Goal: Find specific page/section: Find specific page/section

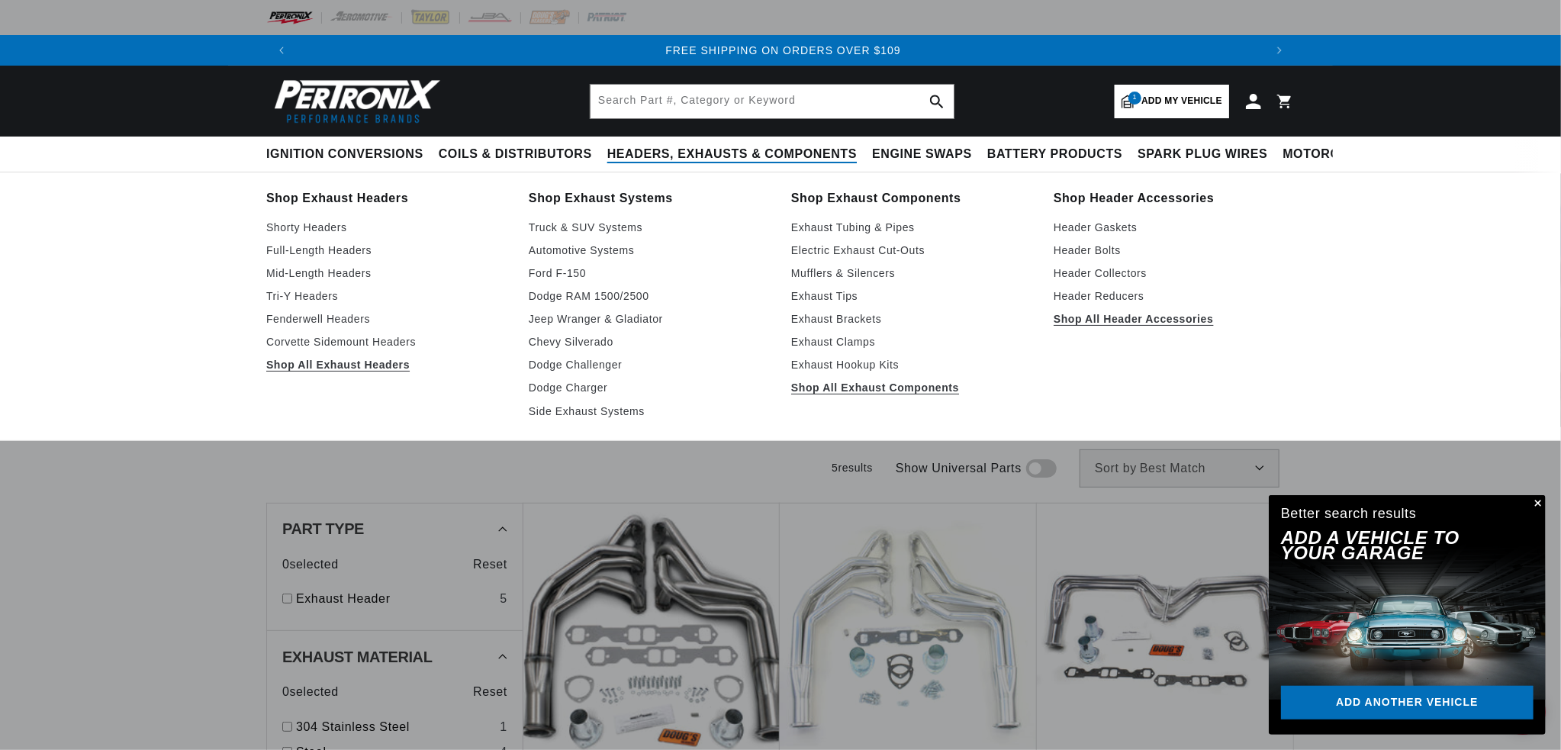
scroll to position [0, 1935]
click at [849, 231] on link "Exhaust Tubing & Pipes" at bounding box center [911, 227] width 241 height 18
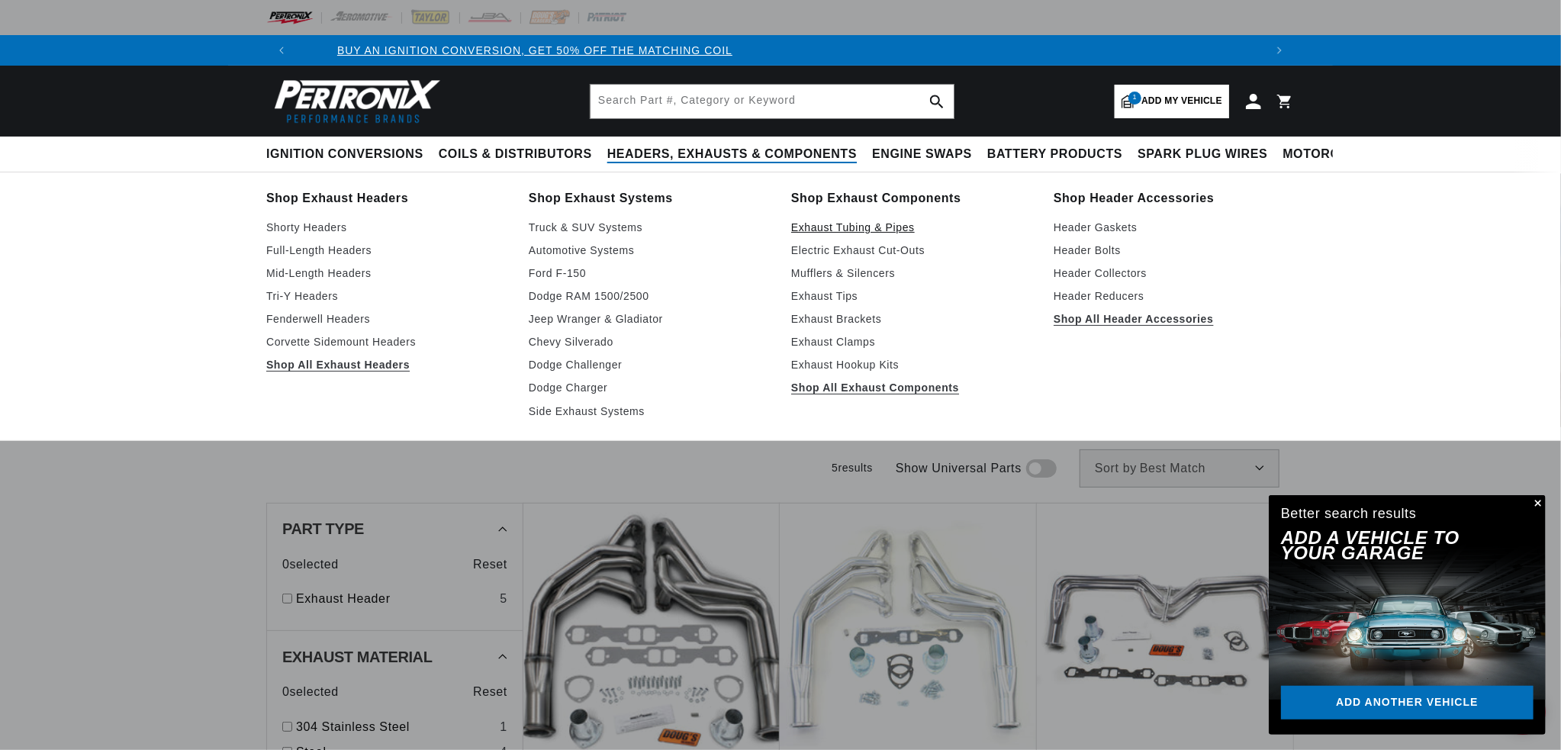
scroll to position [0, 115]
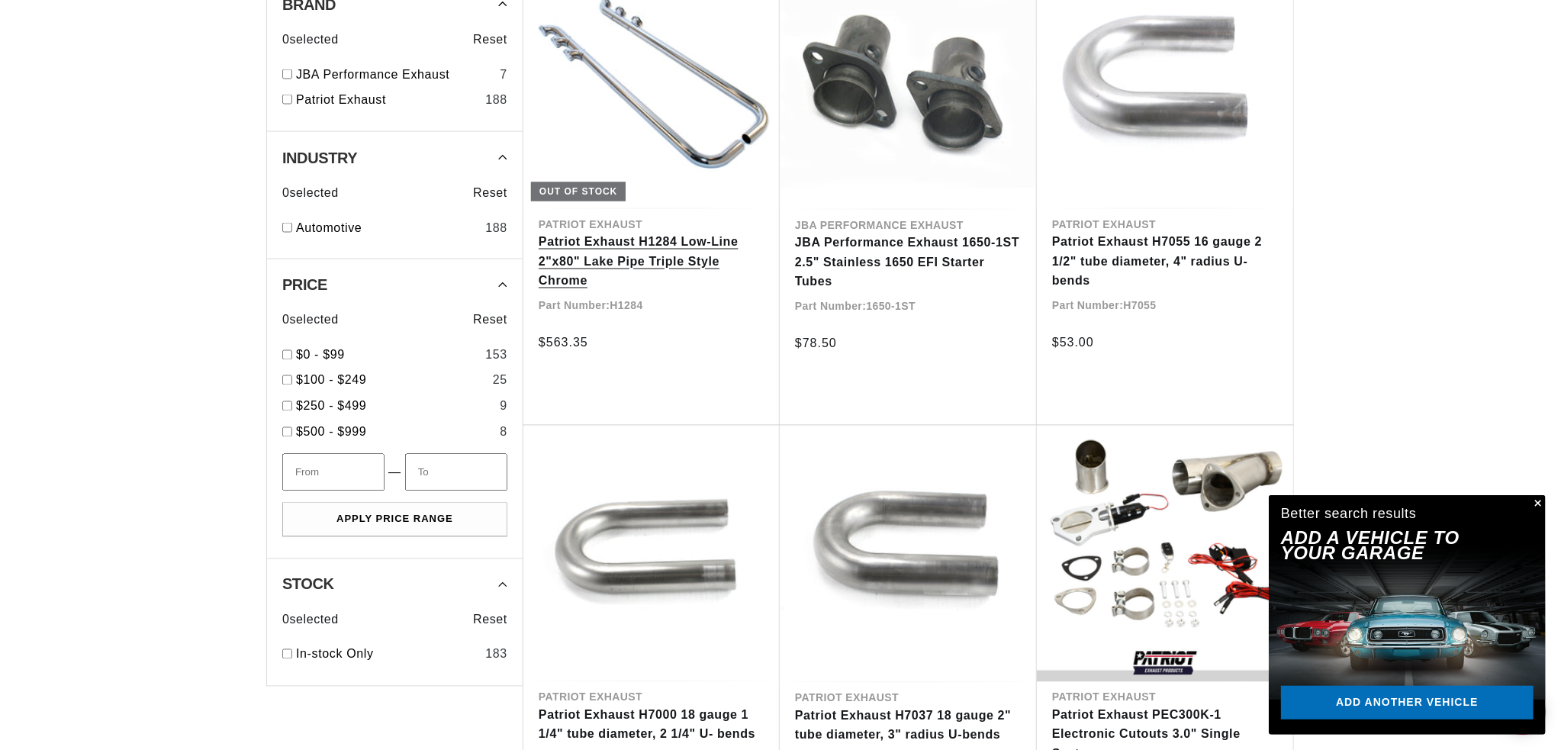
scroll to position [1831, 0]
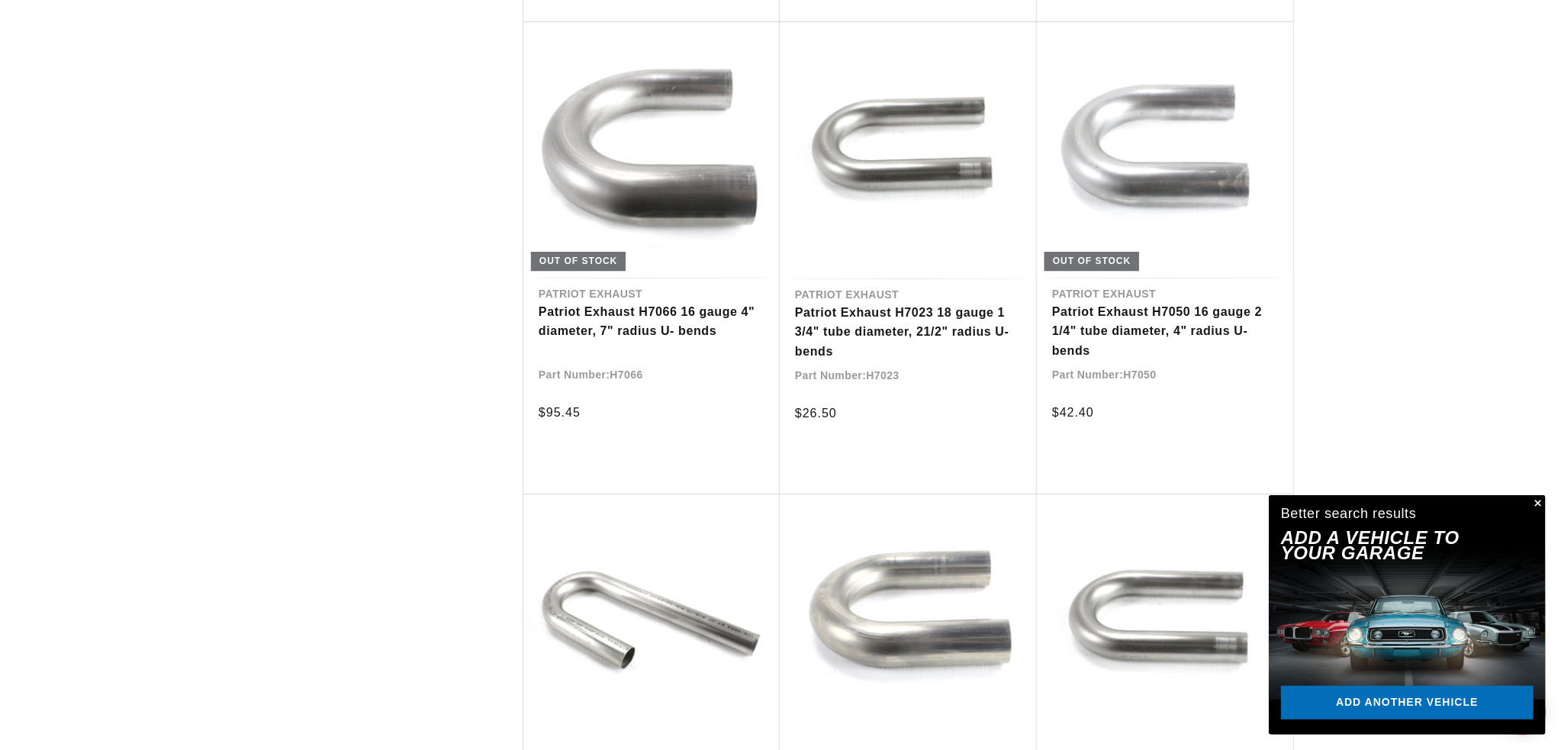
scroll to position [3128, 0]
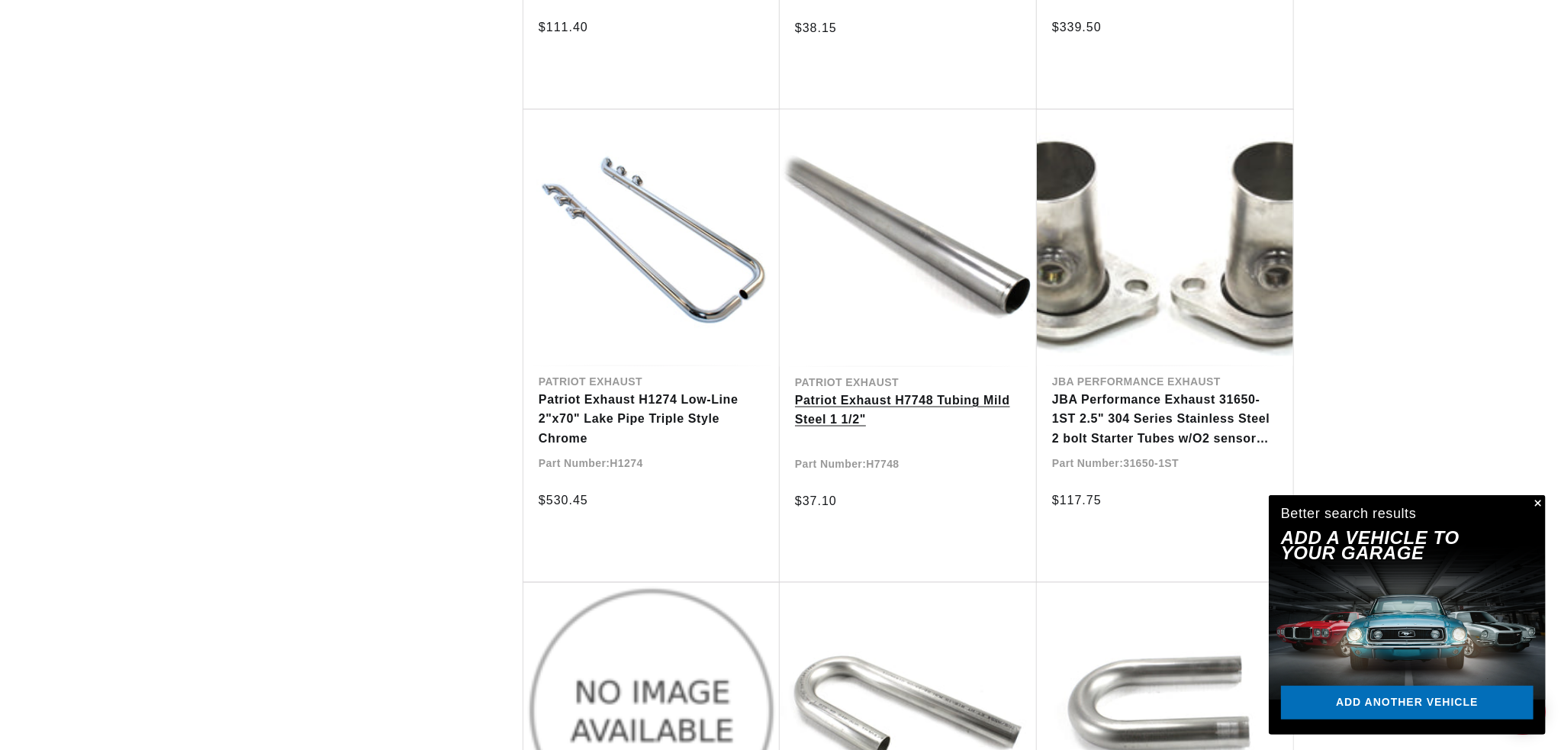
scroll to position [5340, 0]
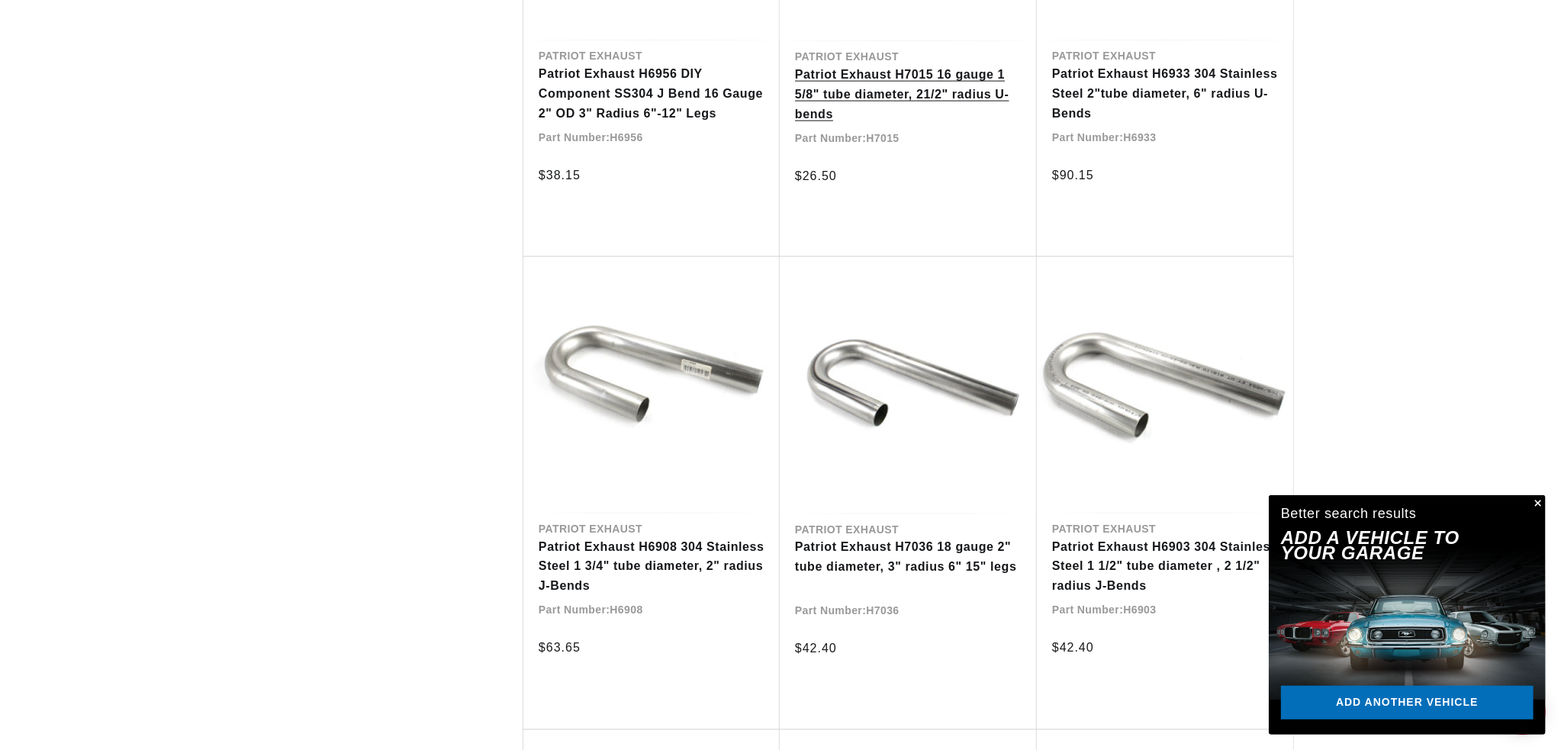
scroll to position [17125, 0]
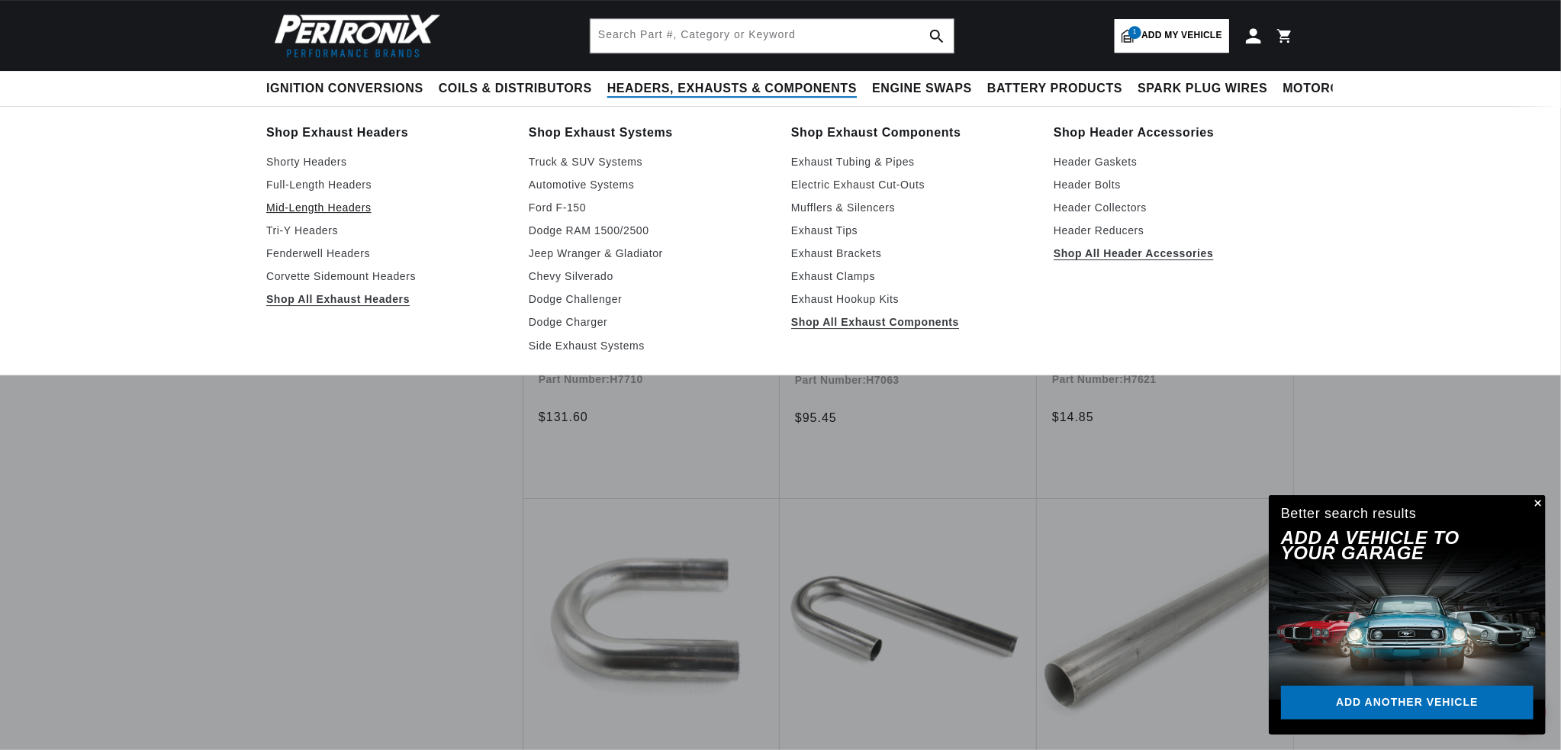
click at [303, 211] on link "Mid-Length Headers" at bounding box center [386, 207] width 241 height 18
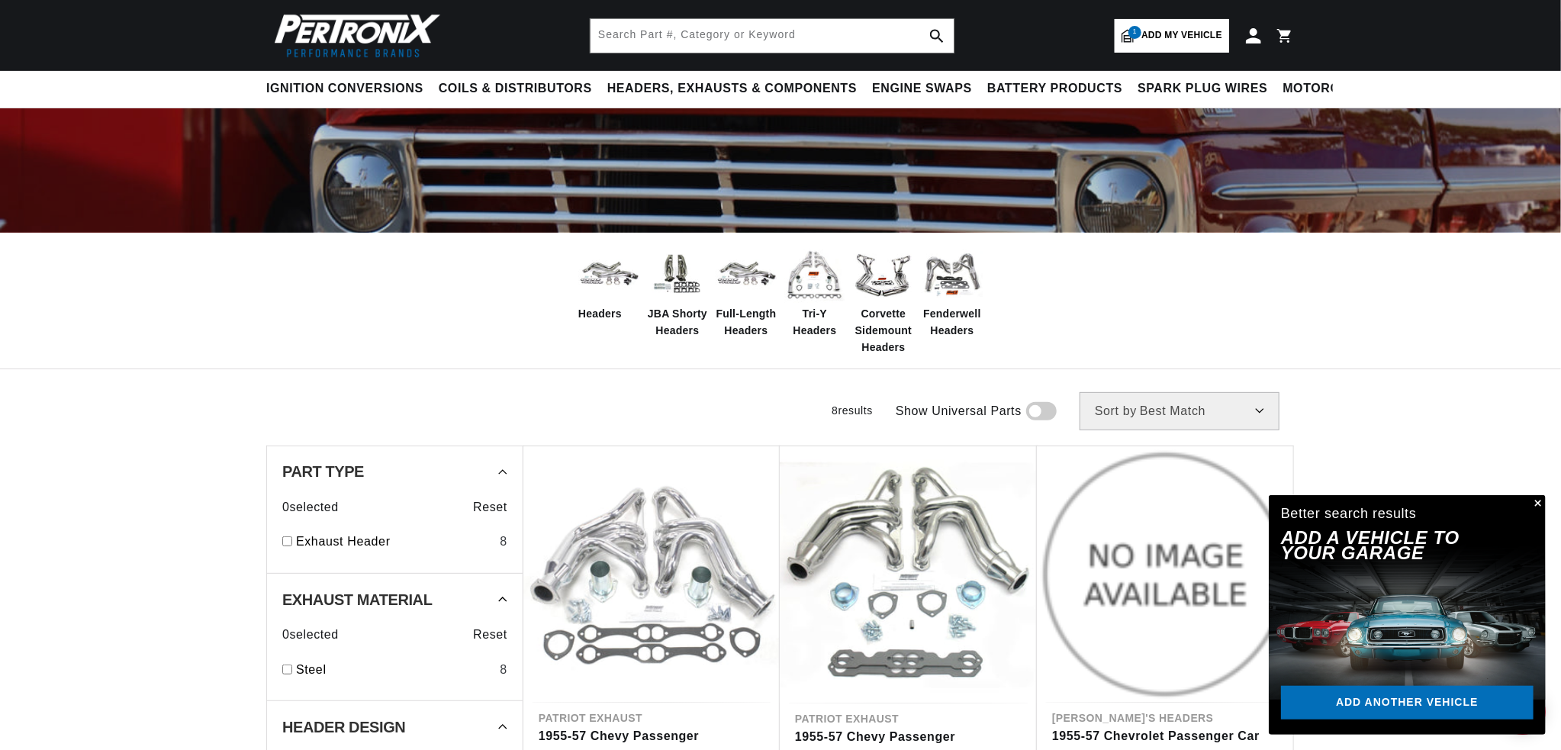
scroll to position [0, 1935]
click at [808, 314] on span "Tri-Y Headers" at bounding box center [814, 322] width 61 height 34
